Goal: Check status: Check status

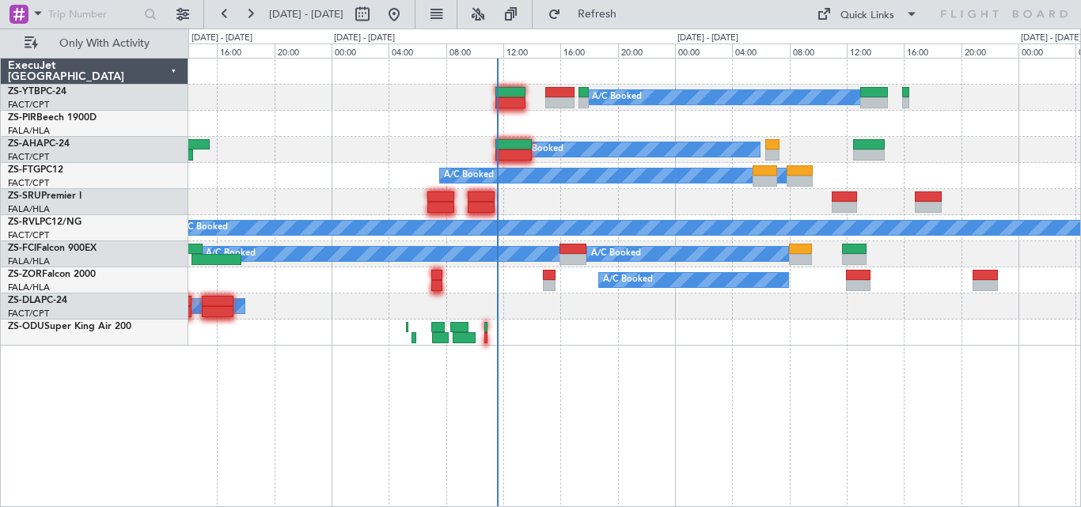
click at [654, 190] on div "A/C Booked Planned Maint Lanseria A/C Booked A/C Booked A/C Booked A/C Booked A…" at bounding box center [634, 202] width 892 height 287
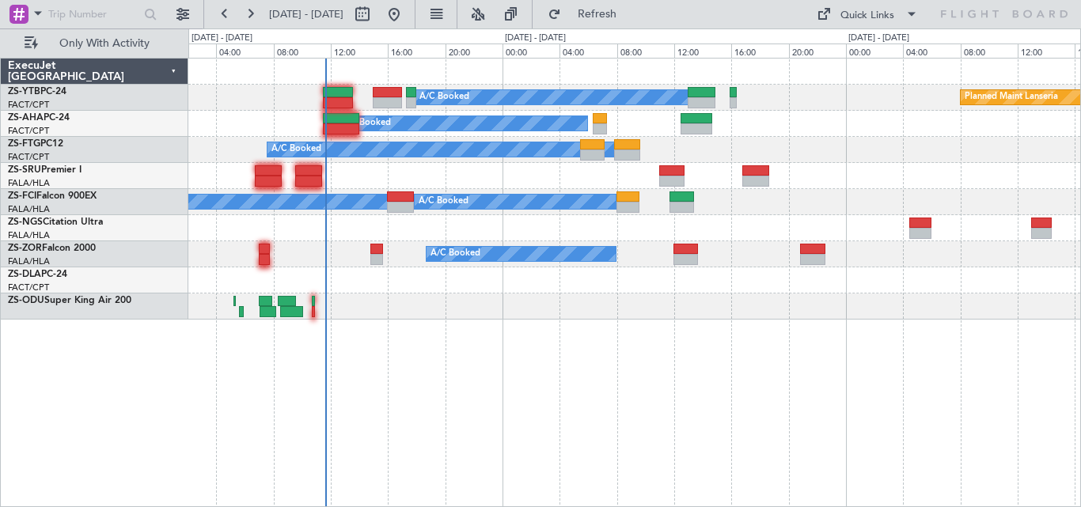
click at [788, 379] on div "A/C Booked Planned Maint Lanseria A/C Booked A/C Booked A/C Booked A/C Booked A…" at bounding box center [634, 283] width 893 height 450
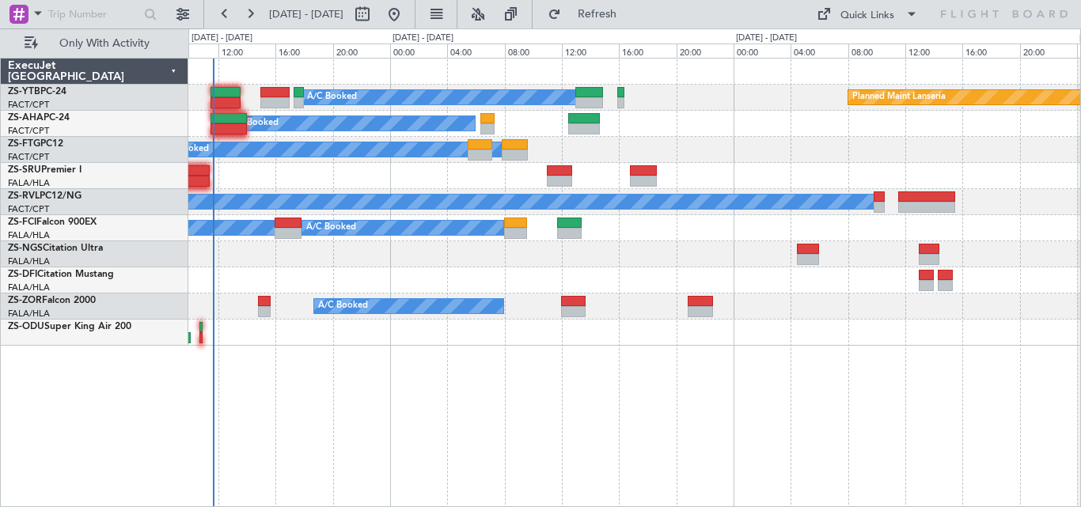
click at [892, 193] on div "A/C Booked Planned Maint Lanseria A/C Booked A/C Booked A/C Booked A/C Booked A…" at bounding box center [634, 202] width 892 height 287
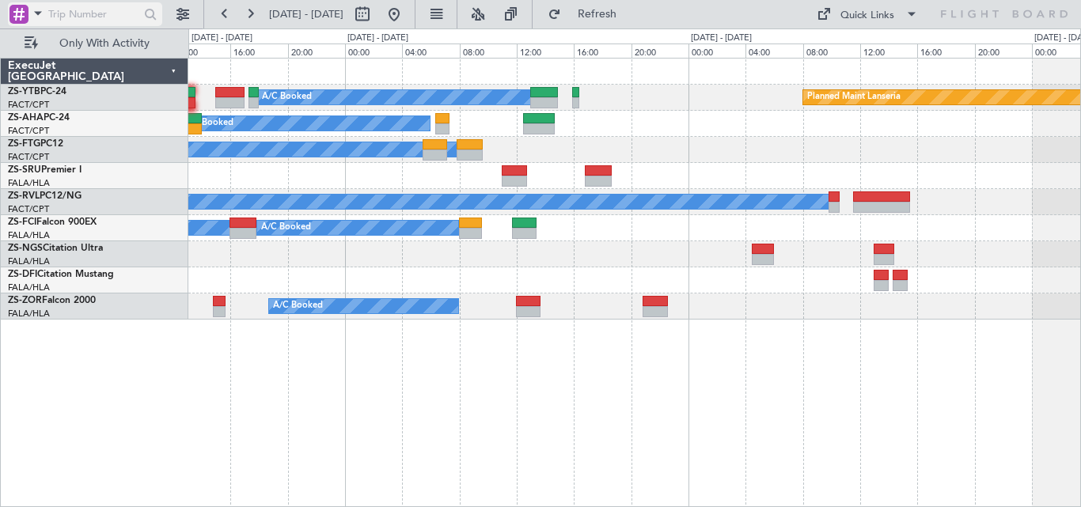
click at [119, 16] on input "text" at bounding box center [93, 14] width 91 height 24
paste input "535157"
type input "535157"
click at [146, 26] on div at bounding box center [85, 27] width 154 height 2
click at [150, 20] on div at bounding box center [151, 14] width 25 height 25
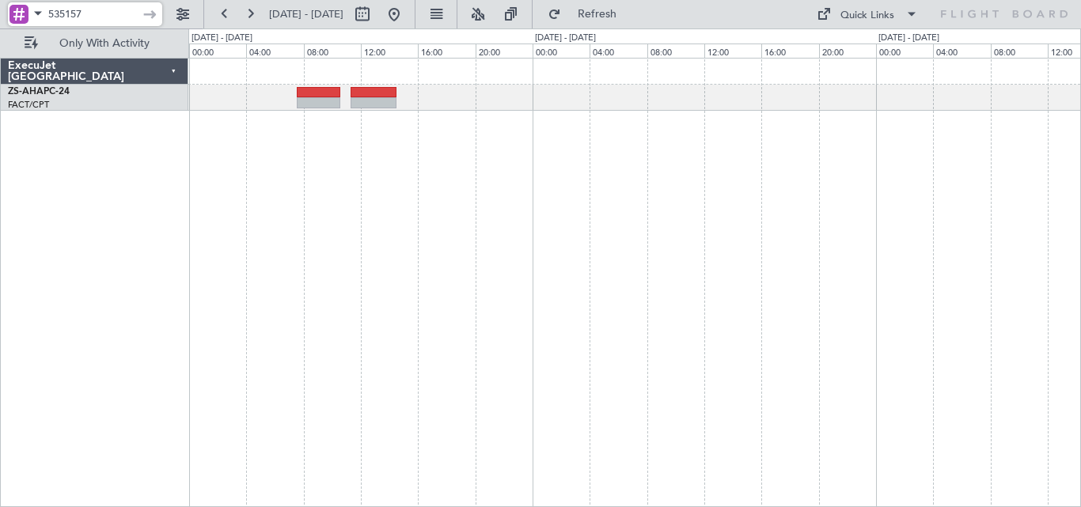
drag, startPoint x: 112, startPoint y: 6, endPoint x: -29, endPoint y: 28, distance: 142.5
click at [0, 28] on html "535157 [DATE] - [DATE] Refresh Quick Links Only With Activity ExecuJet [GEOGRAP…" at bounding box center [540, 253] width 1081 height 507
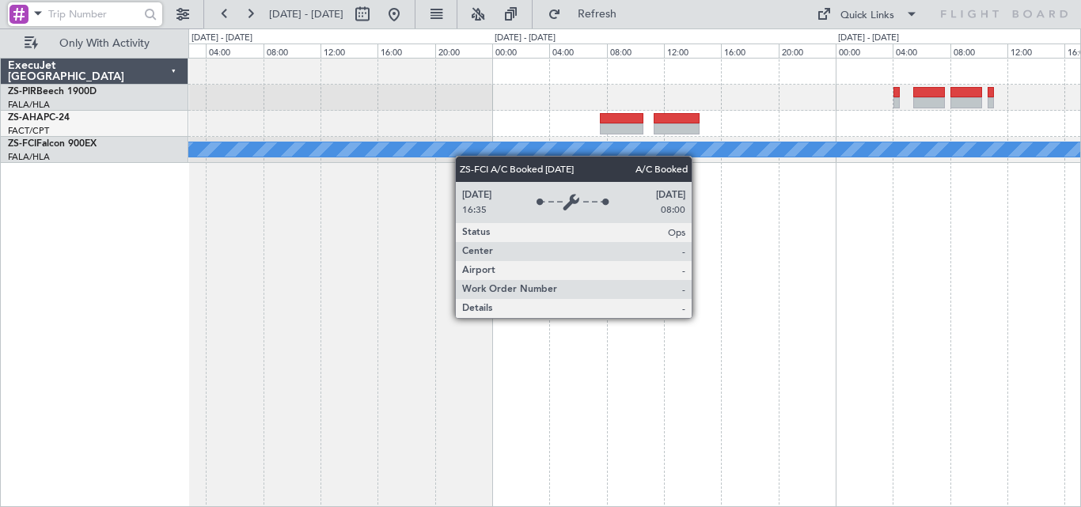
click at [639, 150] on div "A/C Booked" at bounding box center [668, 149] width 1250 height 14
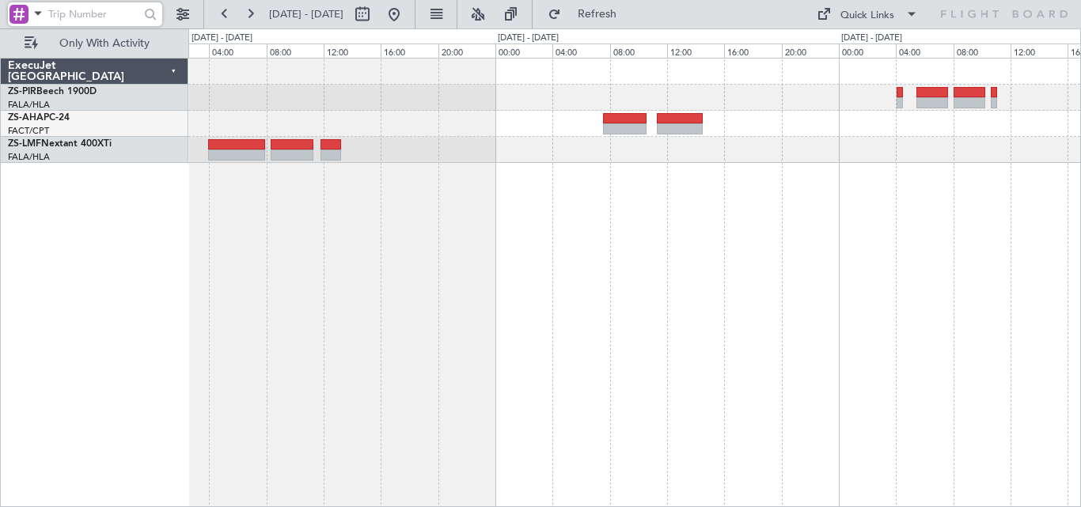
click at [1081, 203] on div "A/C Booked ExecuJet [GEOGRAPHIC_DATA] ZS-PIR Beech 1900D FALA/HLA Lanseria ZS-A…" at bounding box center [540, 267] width 1081 height 479
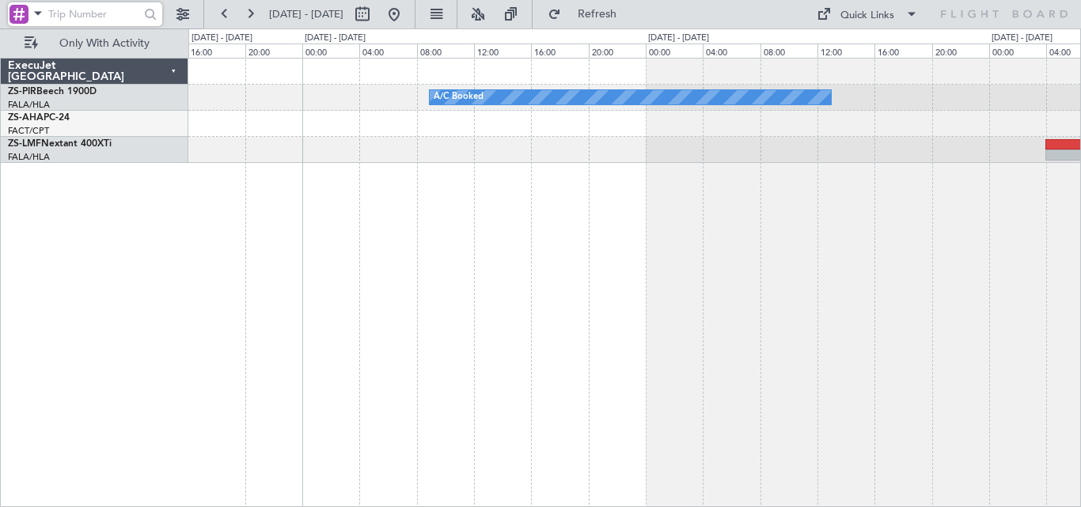
click at [765, 206] on div "A/C Booked A/C Booked" at bounding box center [634, 283] width 893 height 450
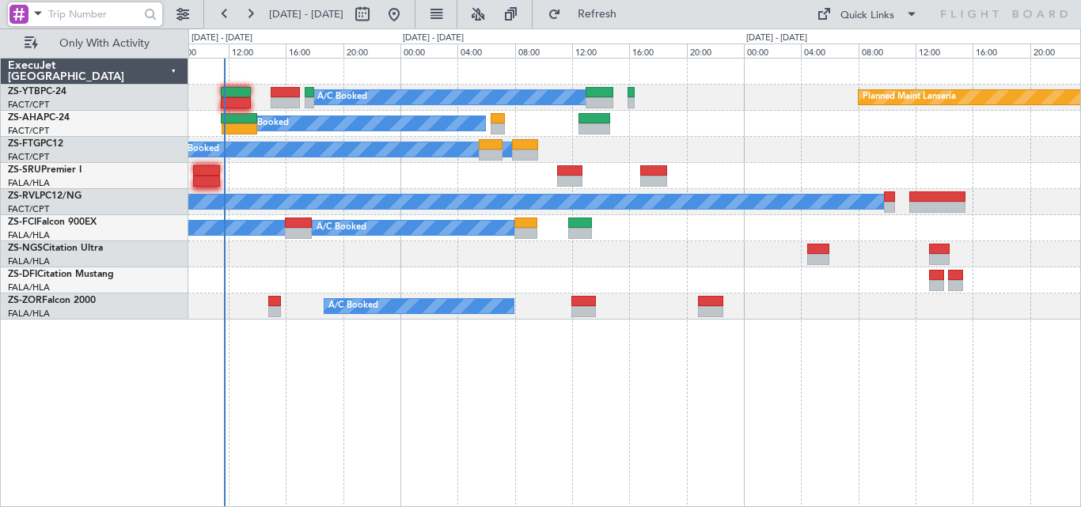
click at [775, 221] on div "A/C Booked A/C Booked" at bounding box center [634, 228] width 892 height 26
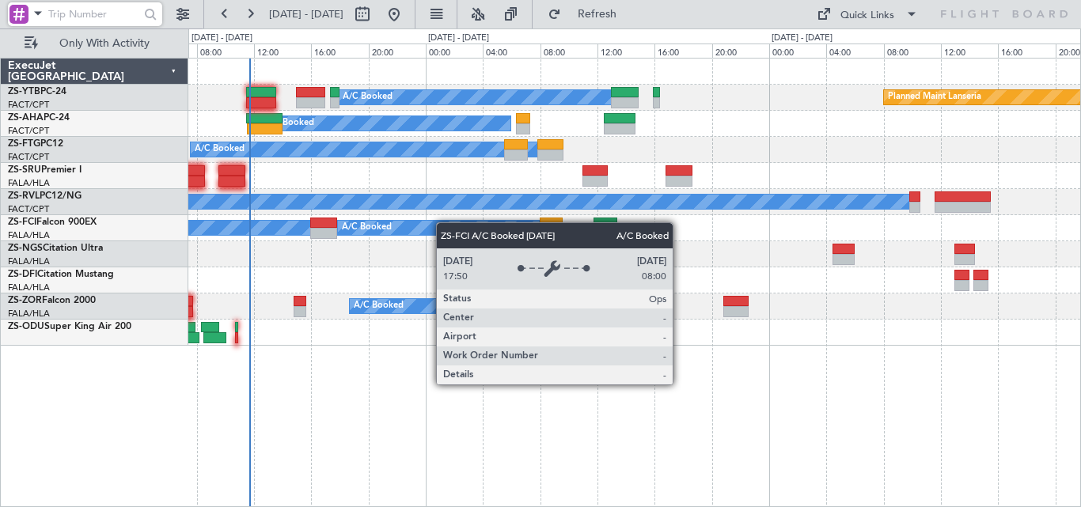
click at [468, 229] on div "Planned Maint Lanseria A/C Booked A/C Booked A/C Booked A/C Booked A/C Booked A…" at bounding box center [634, 202] width 892 height 287
